Goal: Entertainment & Leisure: Consume media (video, audio)

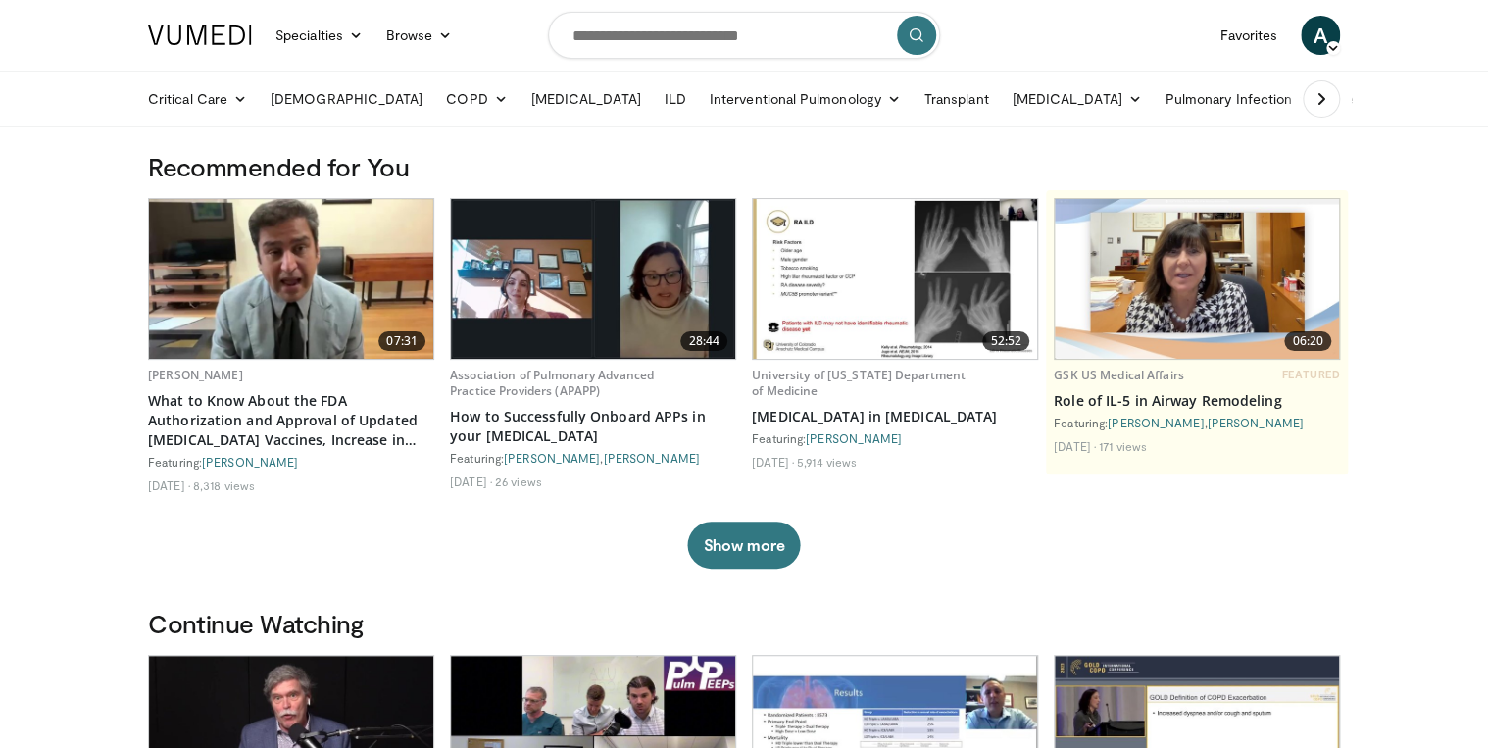
click at [1160, 311] on img at bounding box center [1197, 279] width 284 height 160
